Goal: Check status: Check status

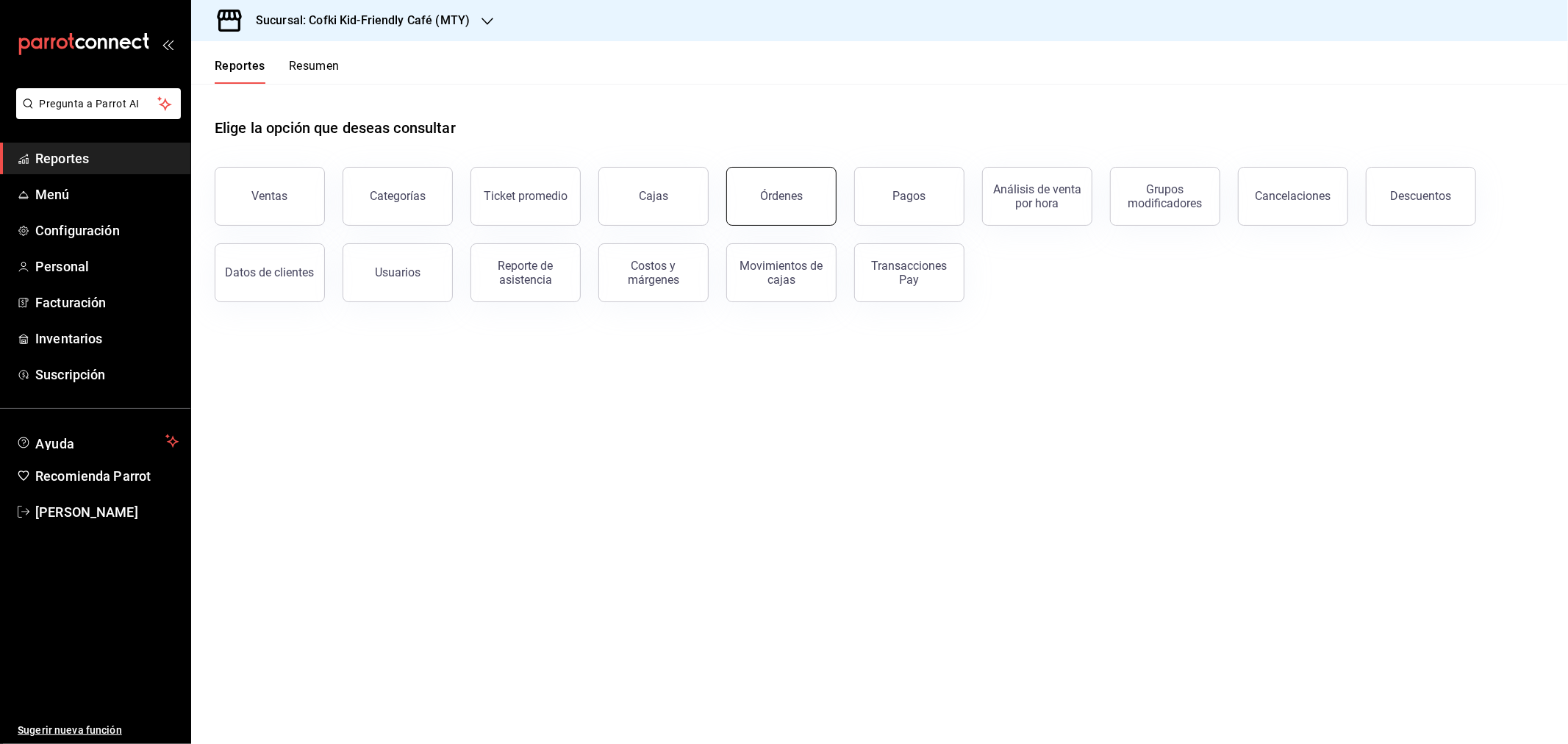
drag, startPoint x: 797, startPoint y: 203, endPoint x: 806, endPoint y: 200, distance: 9.5
click at [797, 203] on button "Órdenes" at bounding box center [781, 196] width 110 height 59
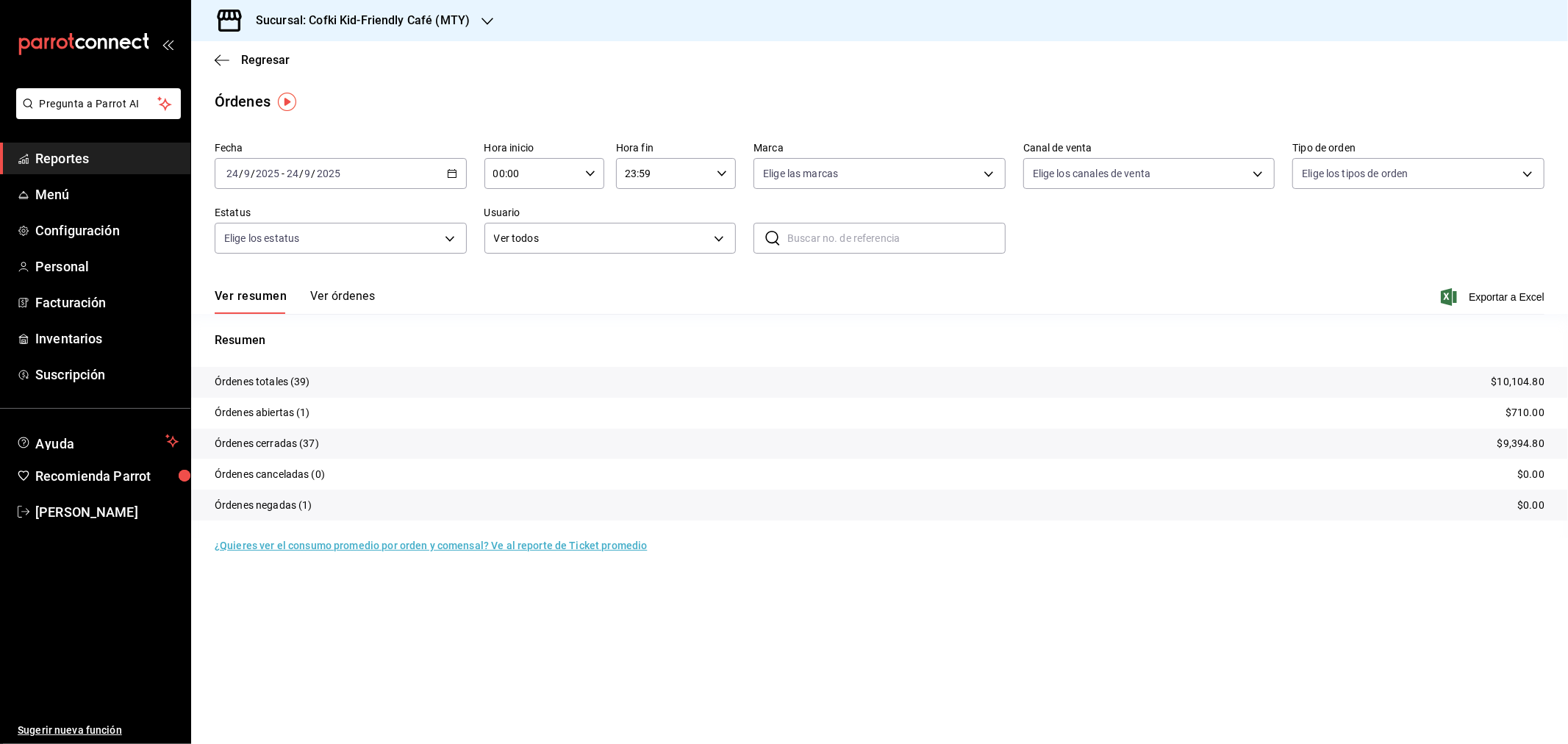
click at [440, 28] on h3 "Sucursal: Cofki Kid-Friendly Café (MTY)" at bounding box center [357, 21] width 226 height 18
click at [351, 103] on div "Cofki Cafe ([GEOGRAPHIC_DATA])" at bounding box center [301, 96] width 197 height 16
click at [343, 295] on button "Ver órdenes" at bounding box center [342, 301] width 64 height 25
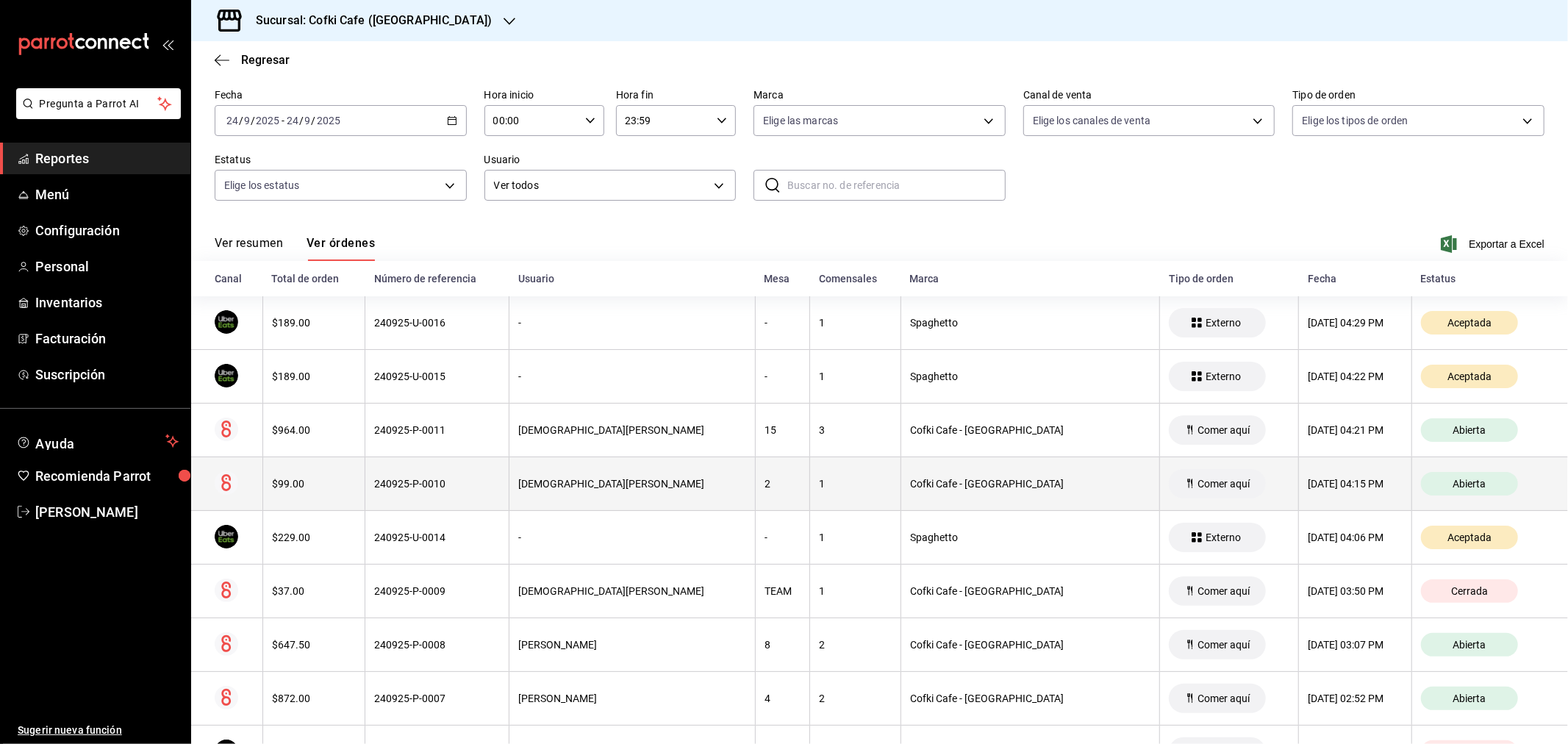
scroll to position [82, 0]
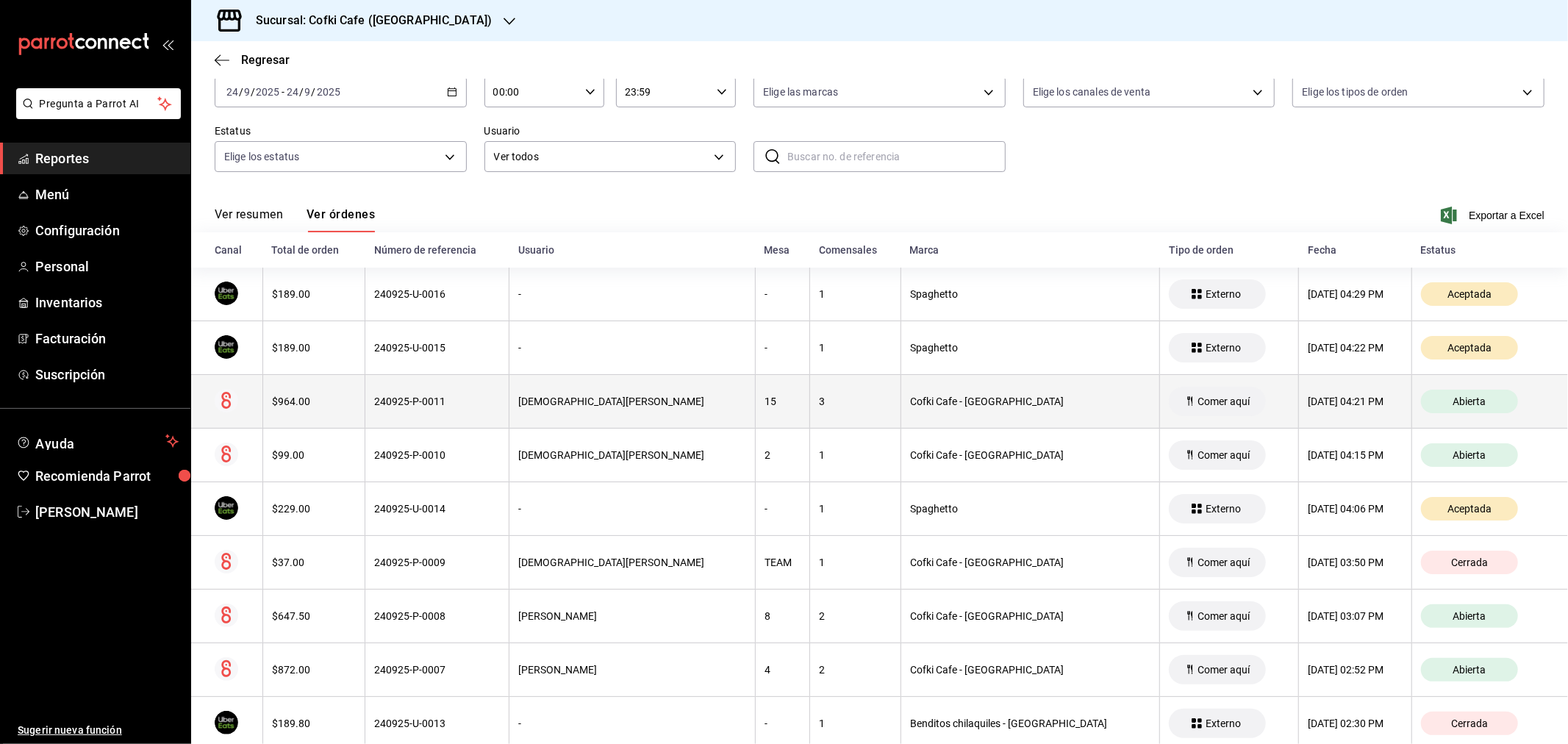
click at [343, 413] on th "$964.00" at bounding box center [313, 402] width 102 height 54
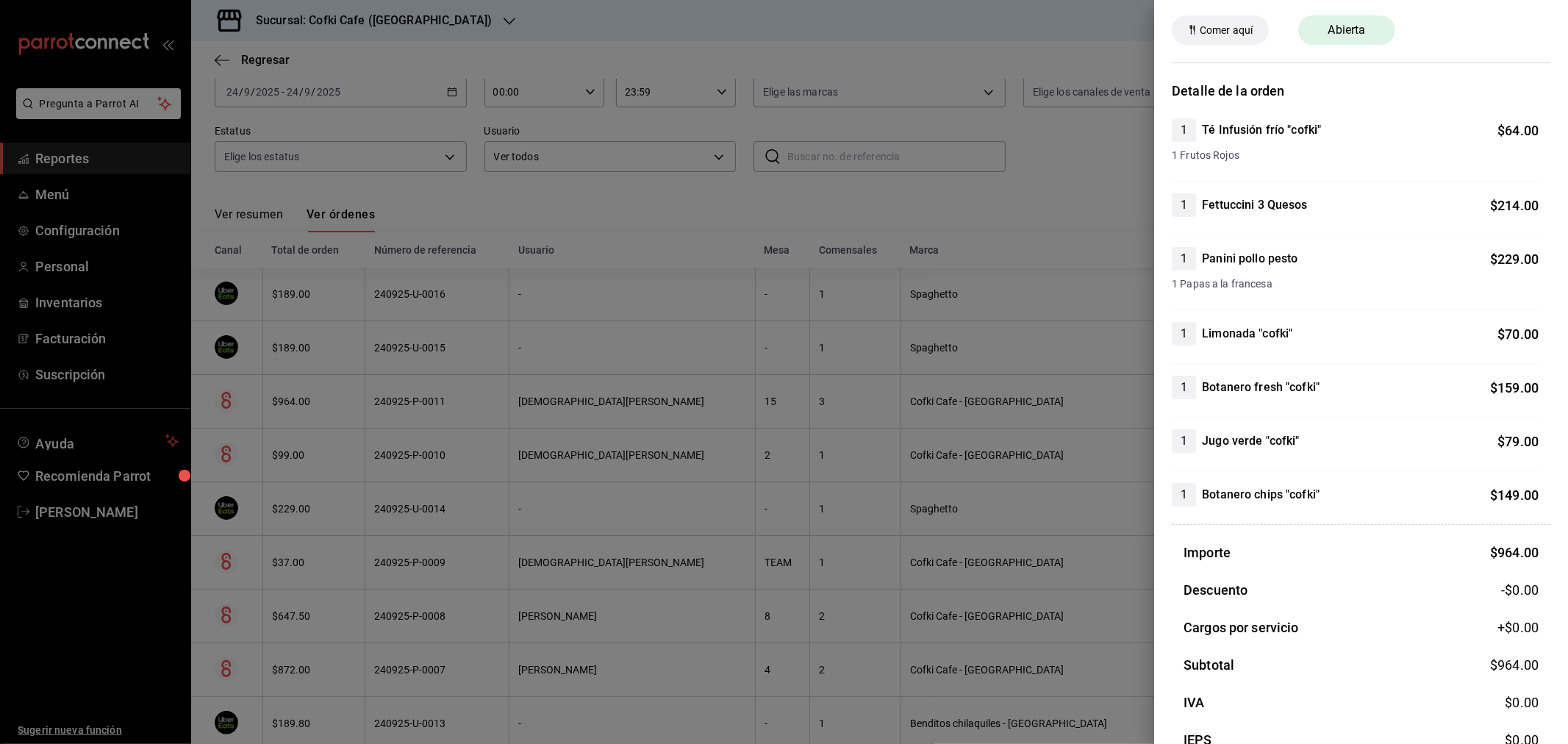
scroll to position [0, 0]
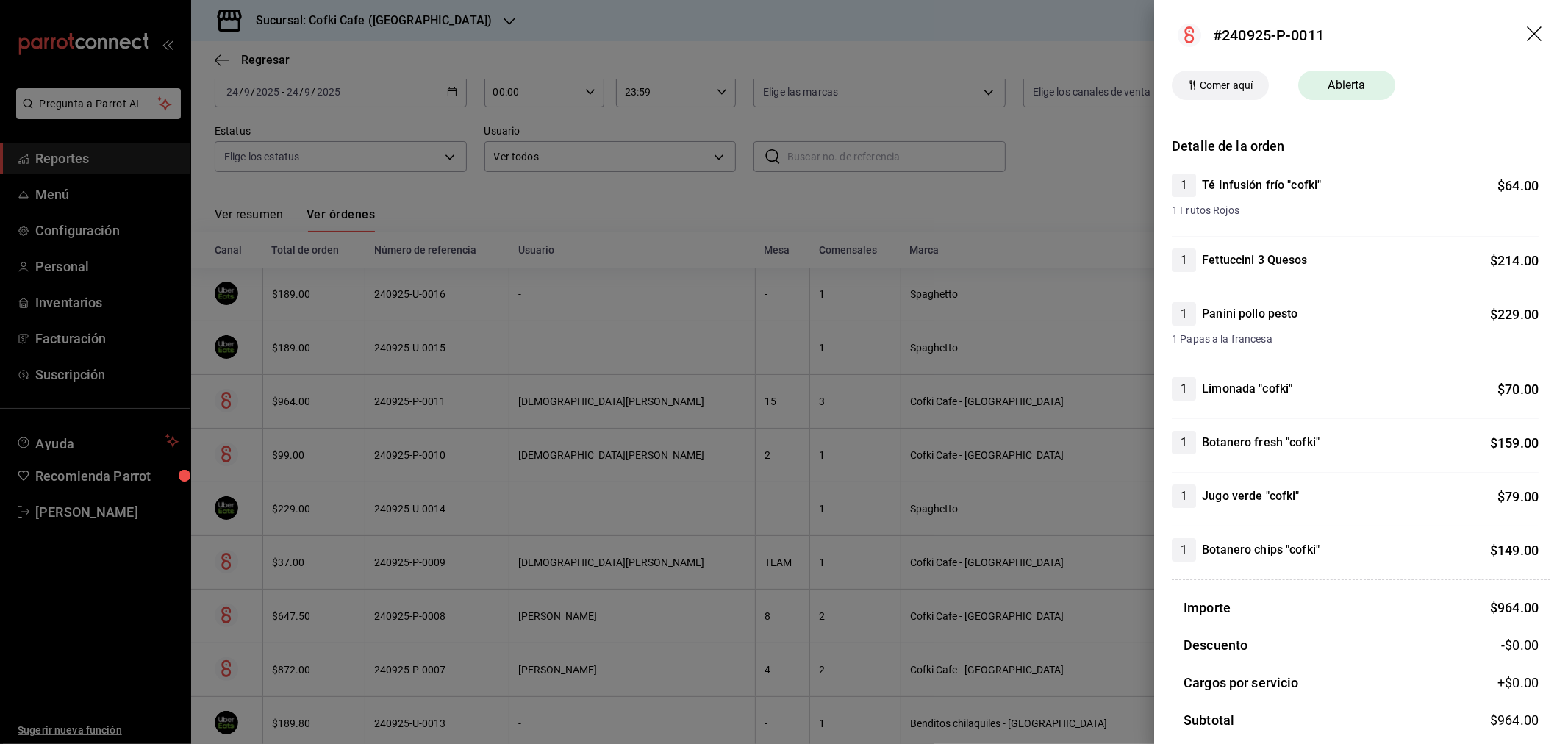
click at [1254, 32] on icon "drag" at bounding box center [1534, 34] width 15 height 15
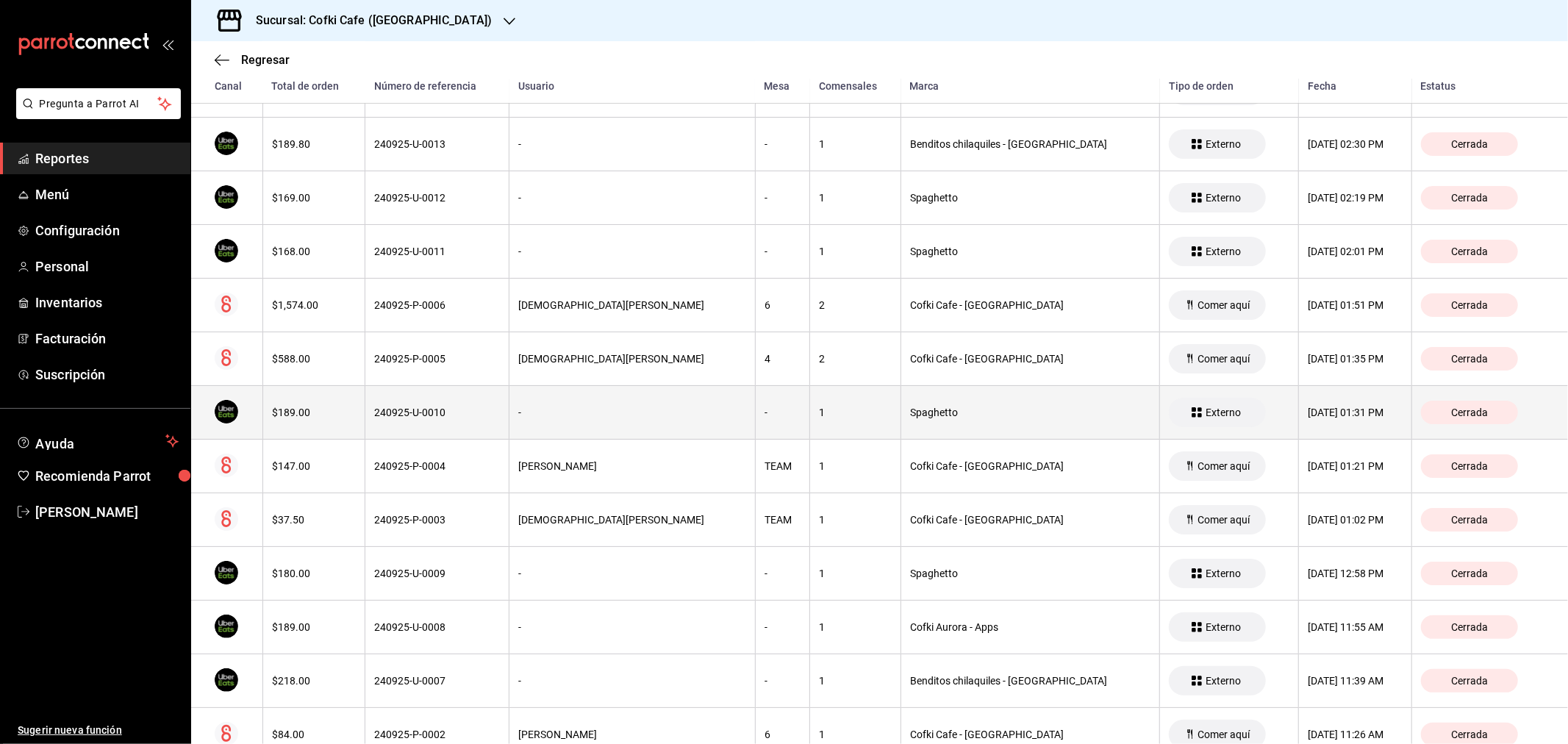
scroll to position [843, 0]
